Goal: Navigation & Orientation: Find specific page/section

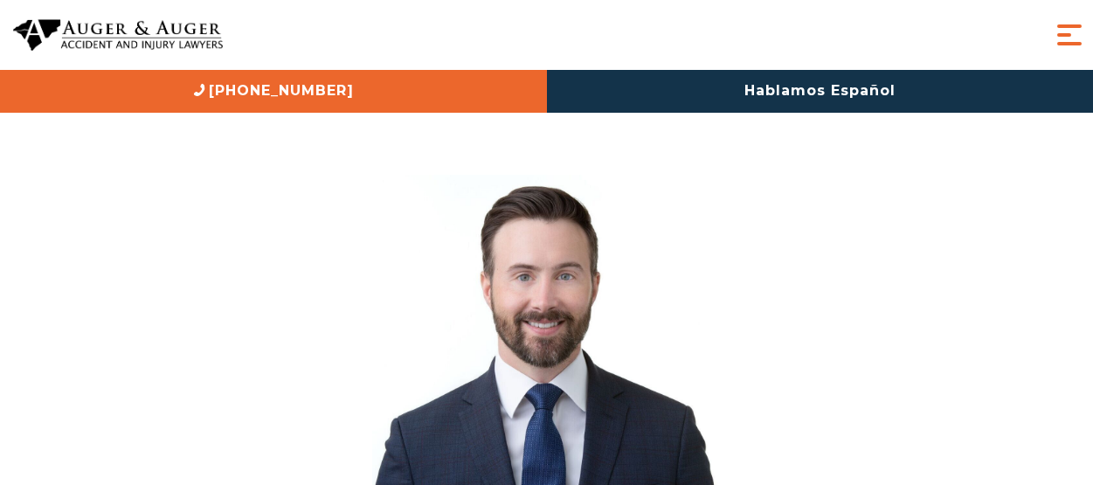
scroll to position [612, 0]
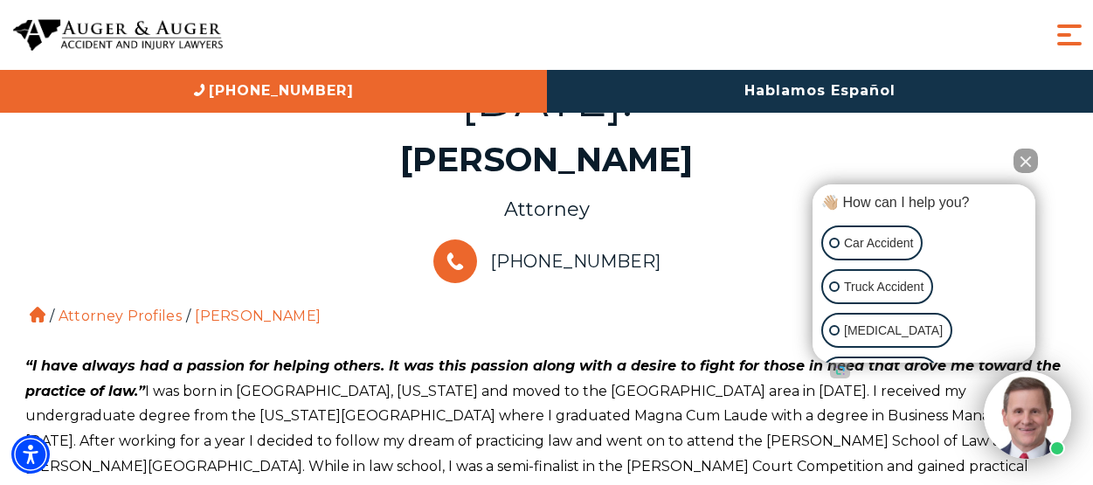
click at [1025, 163] on button "Close Intaker Chat Widget" at bounding box center [1025, 161] width 24 height 24
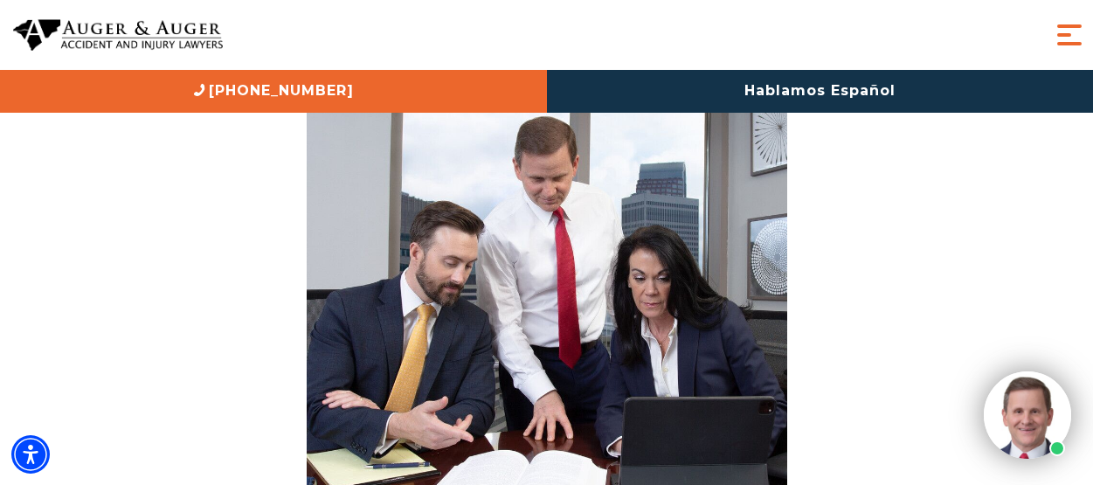
scroll to position [2970, 0]
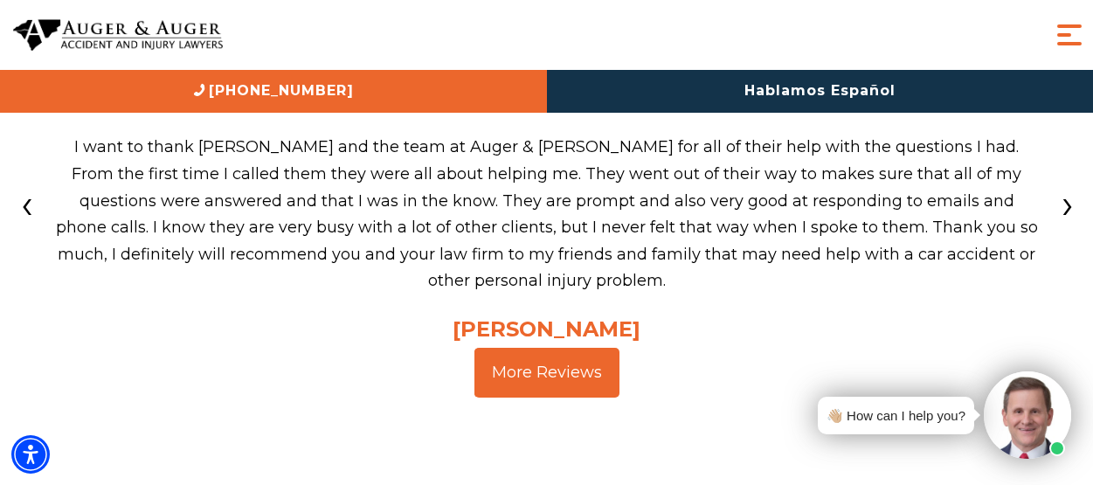
scroll to position [6115, 0]
